Goal: Check status: Check status

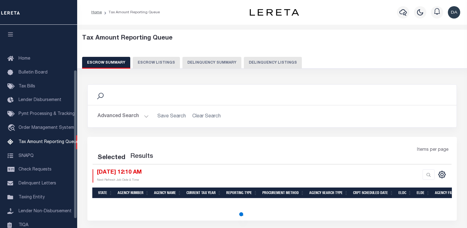
select select "100"
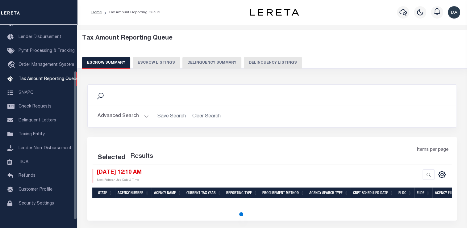
select select "100"
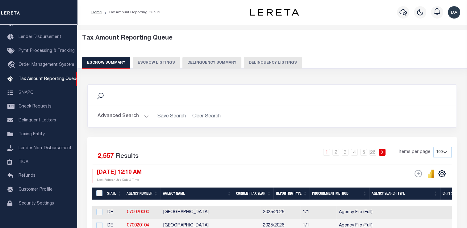
click at [170, 87] on div "Search" at bounding box center [272, 95] width 369 height 20
click at [203, 64] on button "Delinquency Summary" at bounding box center [212, 63] width 59 height 12
select select
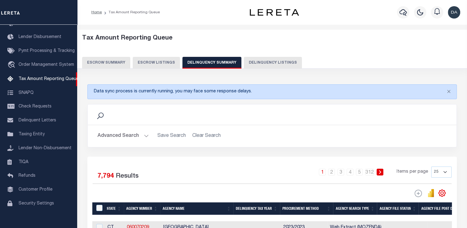
click at [144, 135] on button "Advanced Search" at bounding box center [123, 136] width 51 height 12
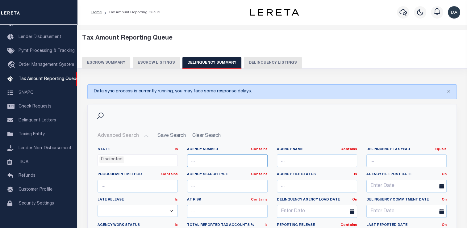
click at [212, 160] on input "text" at bounding box center [227, 160] width 80 height 13
paste input "310340101"
drag, startPoint x: 201, startPoint y: 159, endPoint x: 156, endPoint y: 165, distance: 45.5
click at [156, 165] on div "State In In AK AL AR AZ CA CO CT DC DE FL GA GU HI IA ID IL IN KS KY LA MA MD M…" at bounding box center [272, 210] width 359 height 126
click at [221, 160] on input "310340101" at bounding box center [227, 160] width 80 height 13
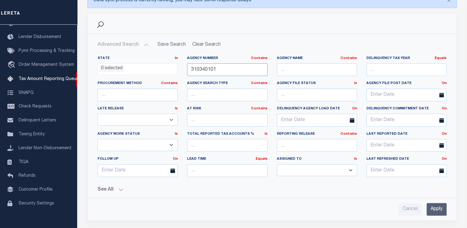
scroll to position [131, 0]
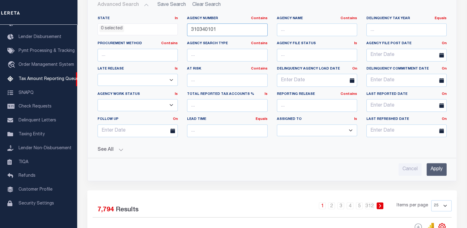
type input "310340101"
click at [433, 168] on input "Apply" at bounding box center [437, 169] width 20 height 13
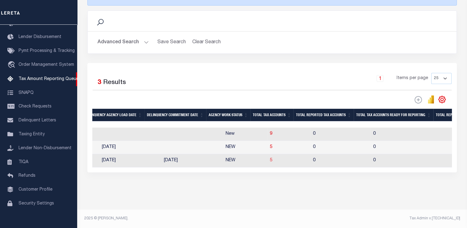
scroll to position [0, 0]
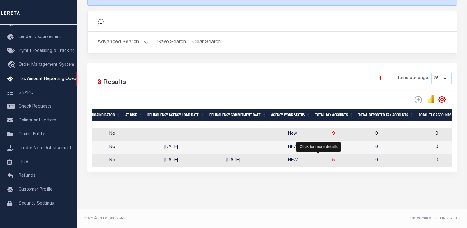
click at [332, 158] on span "5" at bounding box center [333, 160] width 2 height 4
select select "100"
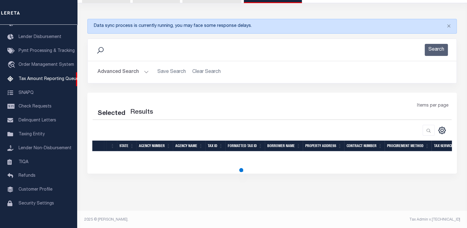
select select "100"
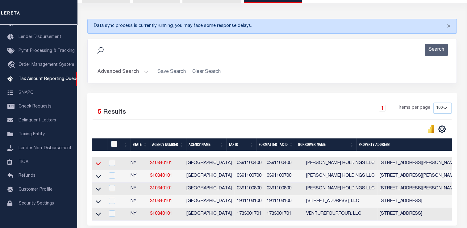
click at [98, 163] on icon at bounding box center [98, 163] width 5 height 6
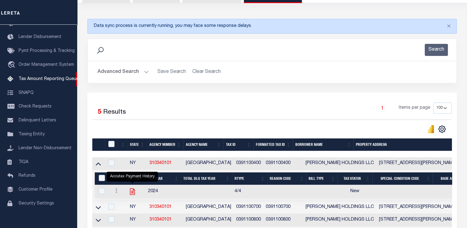
click at [132, 191] on icon "" at bounding box center [132, 191] width 5 height 6
checkbox input "true"
